Goal: Use online tool/utility: Use online tool/utility

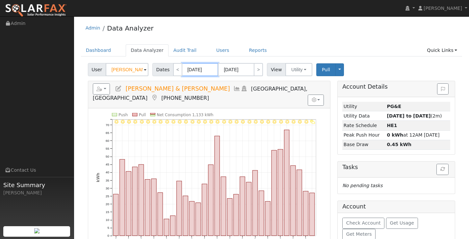
click at [202, 69] on input "[DATE]" at bounding box center [200, 69] width 36 height 13
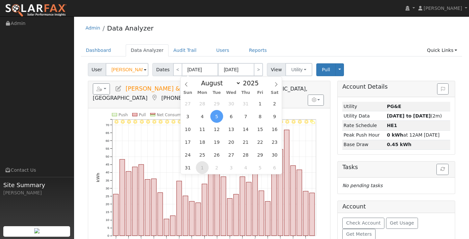
click at [200, 169] on span "1" at bounding box center [202, 168] width 13 height 13
type input "[DATE]"
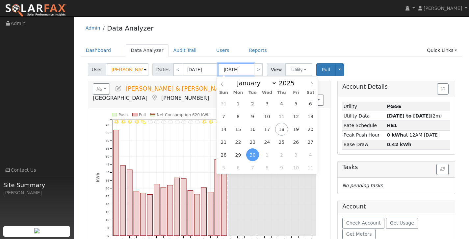
click at [234, 71] on input "[DATE]" at bounding box center [236, 69] width 36 height 13
click at [240, 101] on span "1" at bounding box center [238, 103] width 13 height 13
type input "[DATE]"
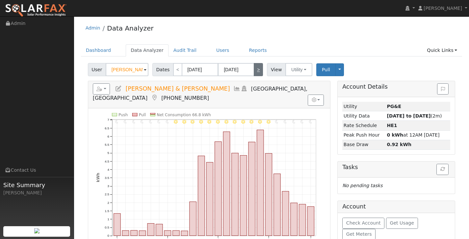
click at [255, 69] on link ">" at bounding box center [258, 69] width 9 height 13
type input "[DATE]"
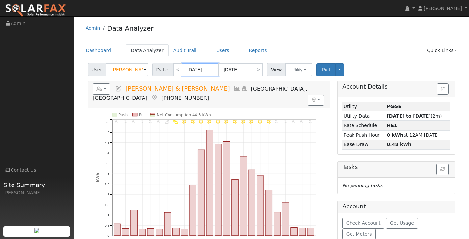
click at [193, 71] on input "[DATE]" at bounding box center [200, 69] width 36 height 13
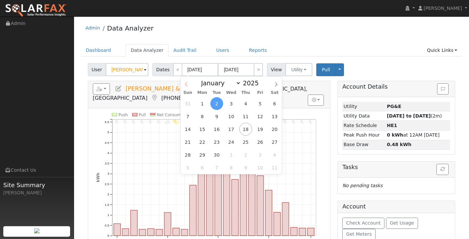
click at [187, 83] on icon at bounding box center [186, 84] width 5 height 5
select select "7"
click at [218, 115] on span "5" at bounding box center [216, 116] width 13 height 13
type input "[DATE]"
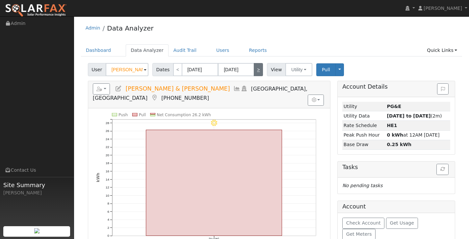
click at [258, 72] on link ">" at bounding box center [258, 69] width 9 height 13
type input "[DATE]"
click at [259, 73] on link ">" at bounding box center [258, 69] width 9 height 13
type input "[DATE]"
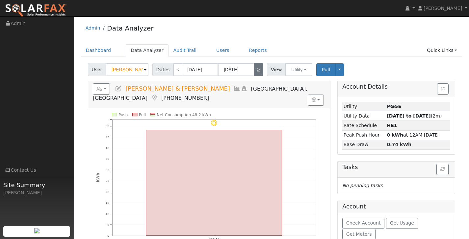
type input "[DATE]"
click at [259, 73] on link ">" at bounding box center [258, 69] width 9 height 13
type input "[DATE]"
click at [259, 73] on link ">" at bounding box center [258, 69] width 9 height 13
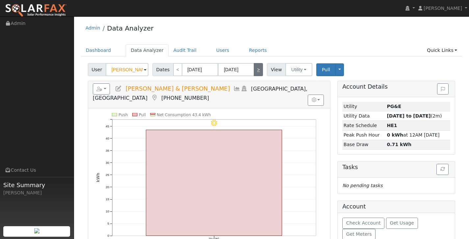
type input "[DATE]"
click at [259, 73] on link ">" at bounding box center [258, 69] width 9 height 13
type input "[DATE]"
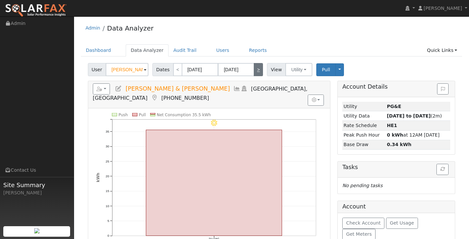
click at [255, 70] on link ">" at bounding box center [258, 69] width 9 height 13
type input "[DATE]"
click at [255, 70] on link ">" at bounding box center [258, 69] width 9 height 13
type input "[DATE]"
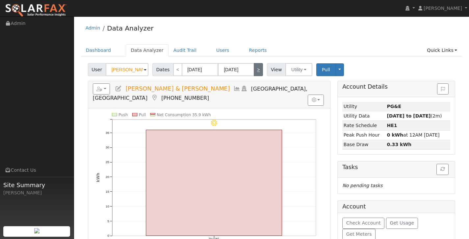
type input "[DATE]"
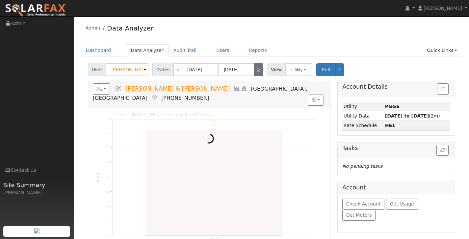
click at [255, 70] on link ">" at bounding box center [258, 69] width 9 height 13
type input "[DATE]"
click at [255, 70] on link ">" at bounding box center [258, 69] width 9 height 13
type input "[DATE]"
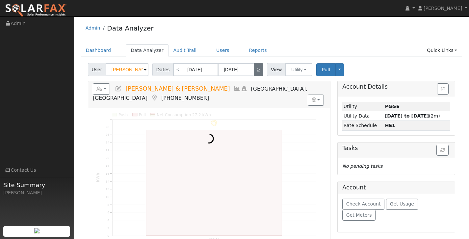
type input "[DATE]"
click at [255, 70] on link ">" at bounding box center [258, 69] width 9 height 13
type input "[DATE]"
click at [255, 70] on link ">" at bounding box center [258, 69] width 9 height 13
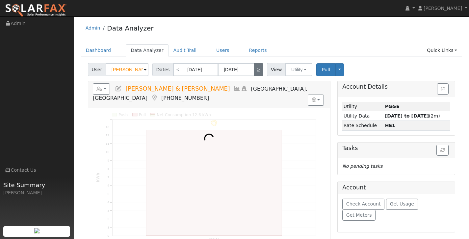
type input "[DATE]"
click at [255, 70] on link ">" at bounding box center [258, 69] width 9 height 13
type input "[DATE]"
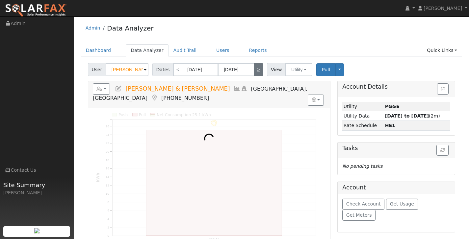
click at [255, 70] on link ">" at bounding box center [258, 69] width 9 height 13
type input "[DATE]"
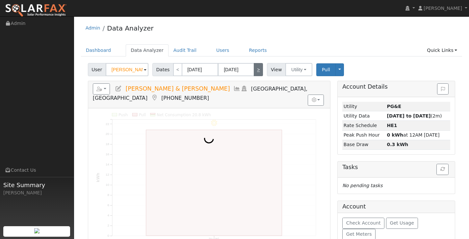
click at [255, 70] on link ">" at bounding box center [258, 69] width 9 height 13
type input "[DATE]"
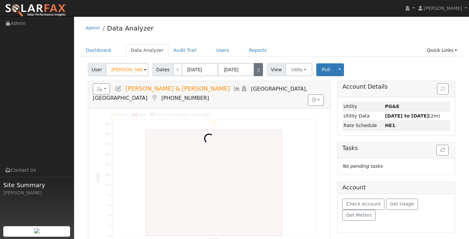
click at [255, 70] on link ">" at bounding box center [258, 69] width 9 height 13
type input "[DATE]"
click at [255, 70] on link ">" at bounding box center [258, 69] width 9 height 13
type input "[DATE]"
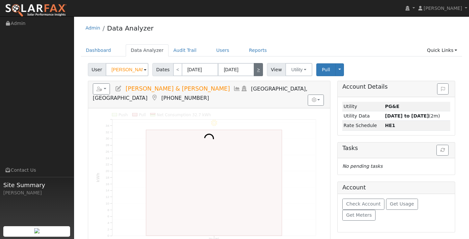
type input "[DATE]"
click at [255, 70] on link ">" at bounding box center [258, 69] width 9 height 13
type input "[DATE]"
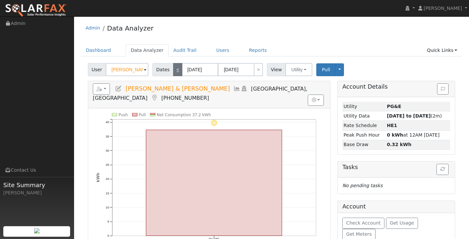
click at [177, 71] on link "<" at bounding box center [177, 69] width 9 height 13
type input "[DATE]"
click at [198, 154] on rect "onclick=""" at bounding box center [214, 183] width 136 height 106
